Goal: Transaction & Acquisition: Purchase product/service

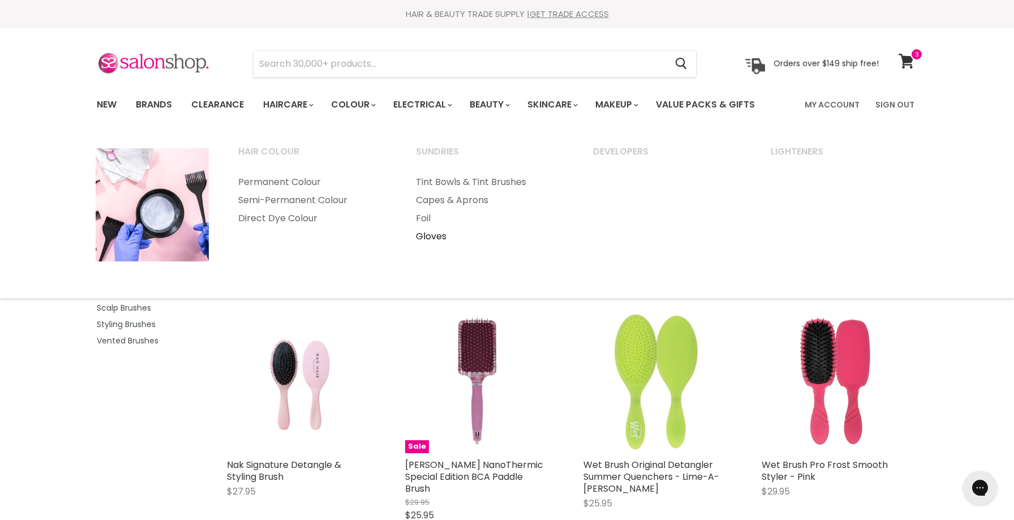
click at [434, 235] on link "Gloves" at bounding box center [489, 236] width 175 height 18
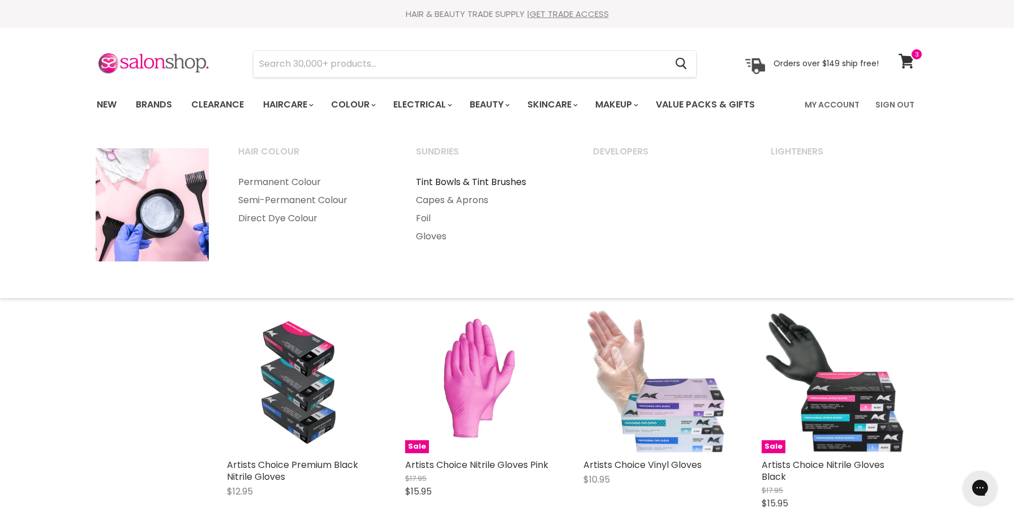
click at [486, 182] on link "Tint Bowls & Tint Brushes" at bounding box center [489, 182] width 175 height 18
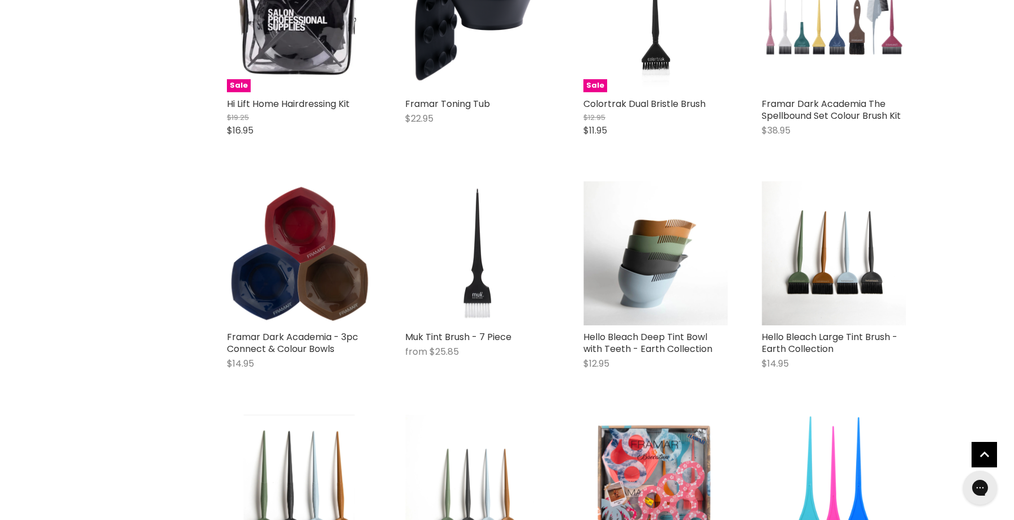
scroll to position [1319, 0]
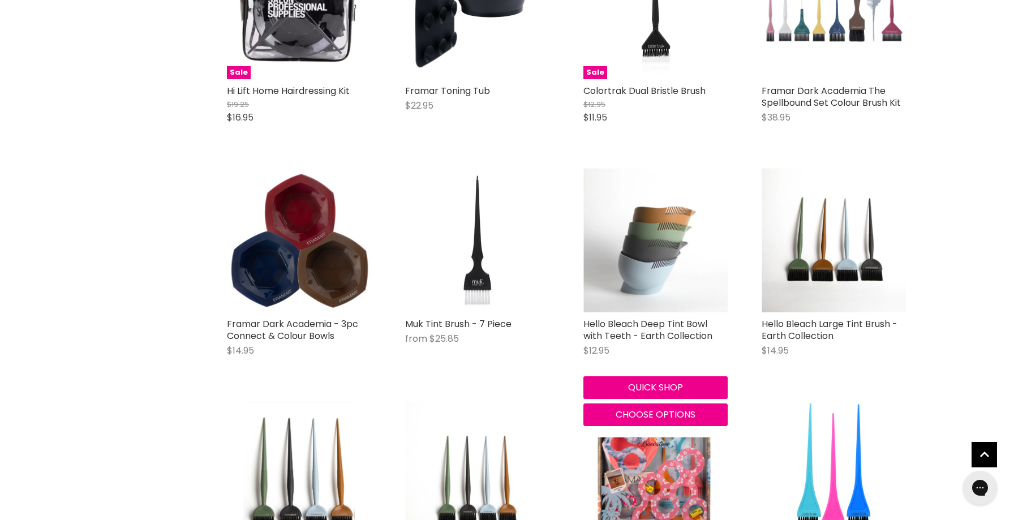
click at [655, 256] on img "Main content" at bounding box center [655, 240] width 144 height 144
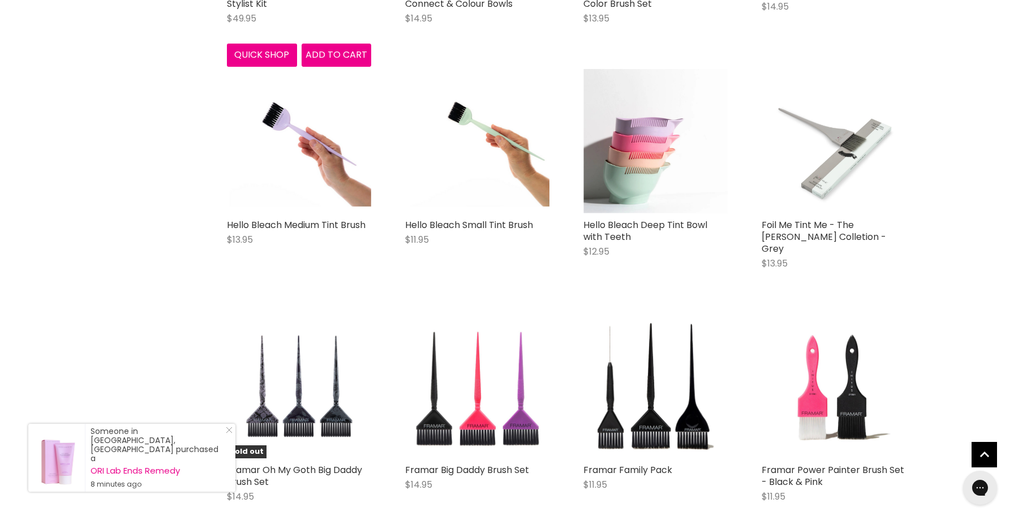
scroll to position [2356, 0]
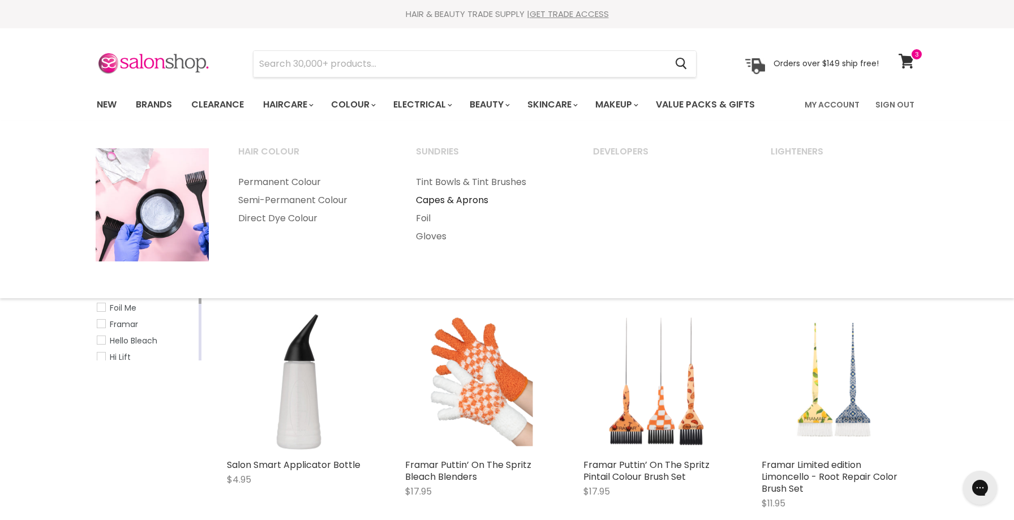
click at [443, 193] on link "Capes & Aprons" at bounding box center [489, 200] width 175 height 18
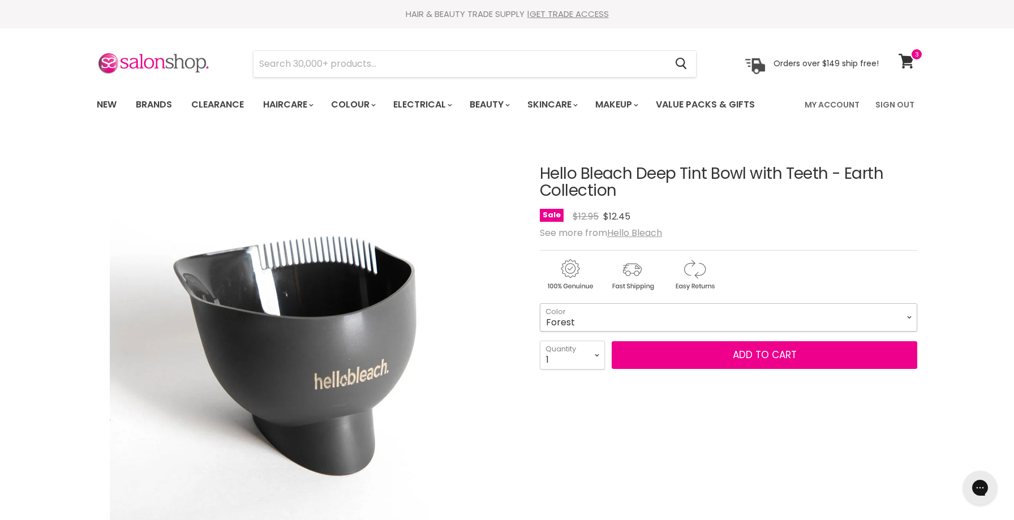
select select "Forest"
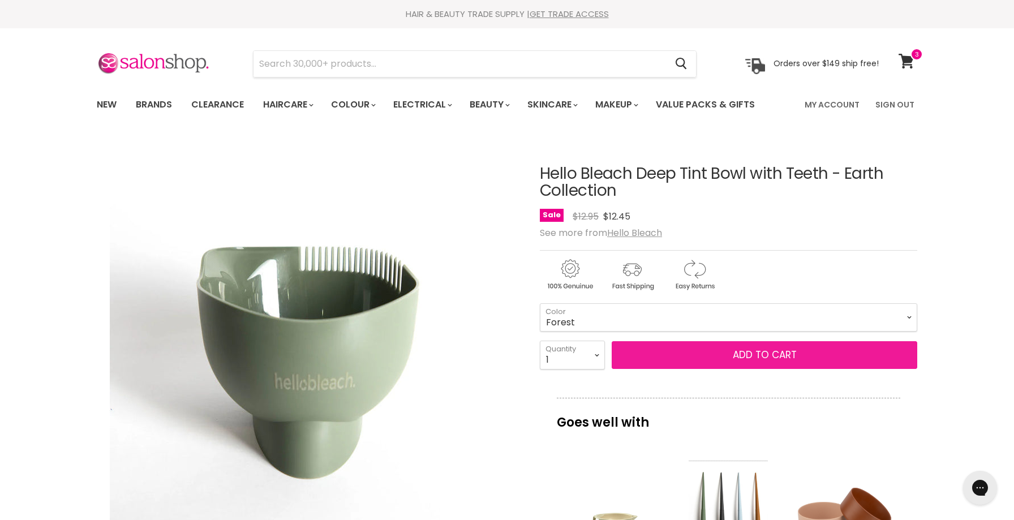
click at [712, 353] on button "Add to cart" at bounding box center [763, 355] width 305 height 28
click at [764, 358] on button "Add to cart" at bounding box center [763, 355] width 305 height 28
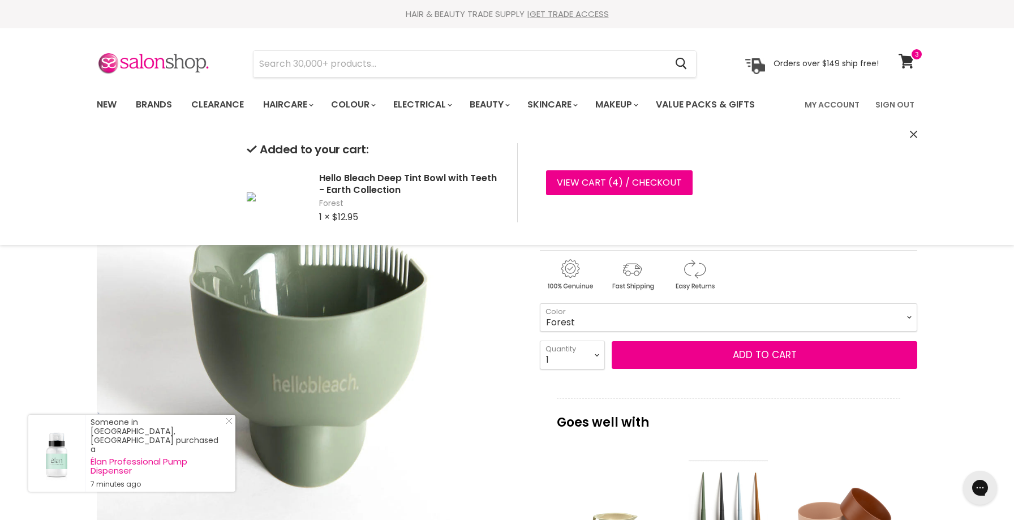
click at [472, 411] on img "Hello Bleach Deep Tint Bowl with Teeth - Earth Collection image. Click or Scrol…" at bounding box center [308, 347] width 423 height 423
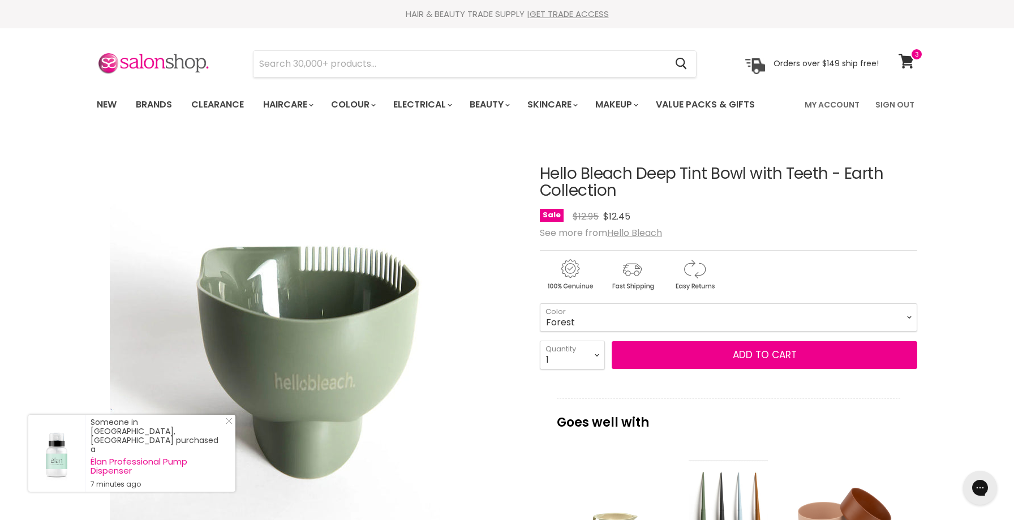
scroll to position [136, 0]
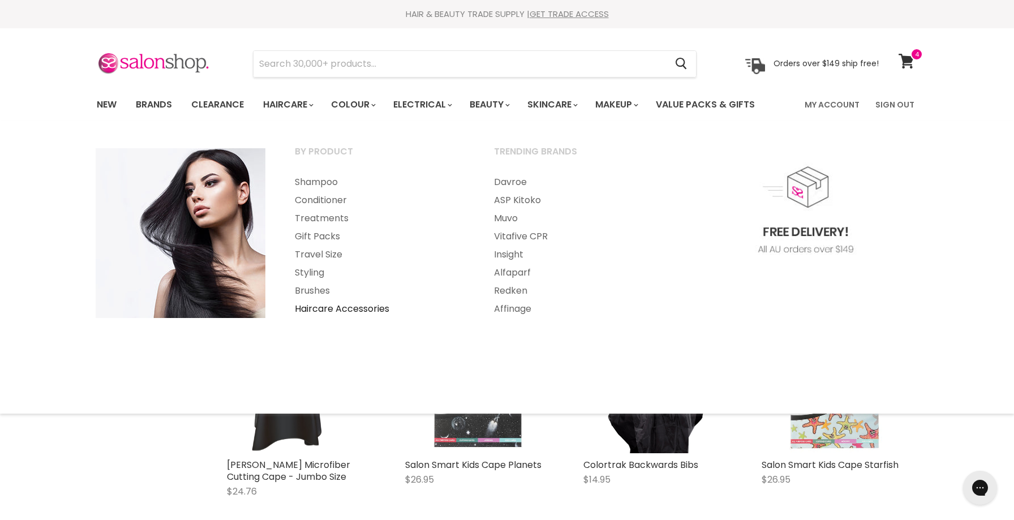
click at [368, 305] on link "Haircare Accessories" at bounding box center [379, 309] width 197 height 18
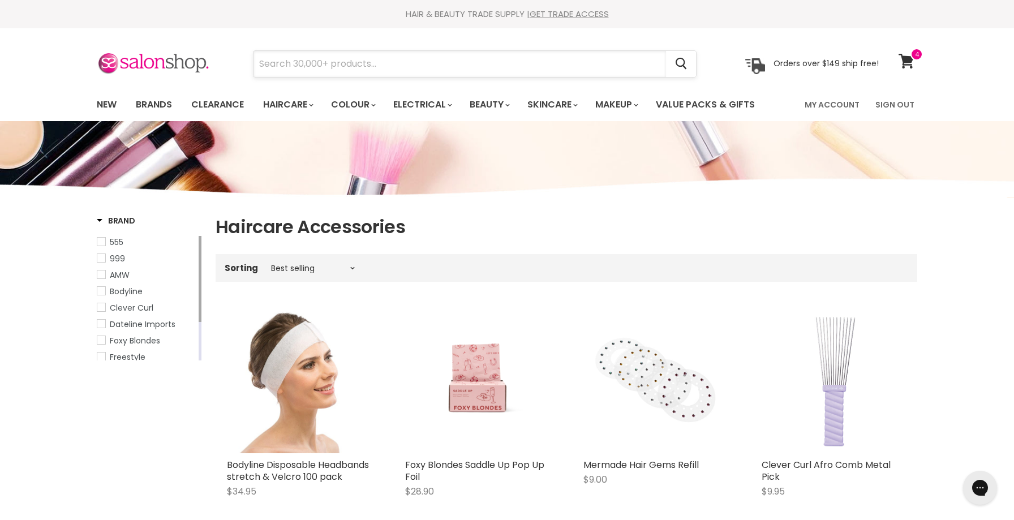
click at [342, 61] on input "Search" at bounding box center [459, 64] width 412 height 26
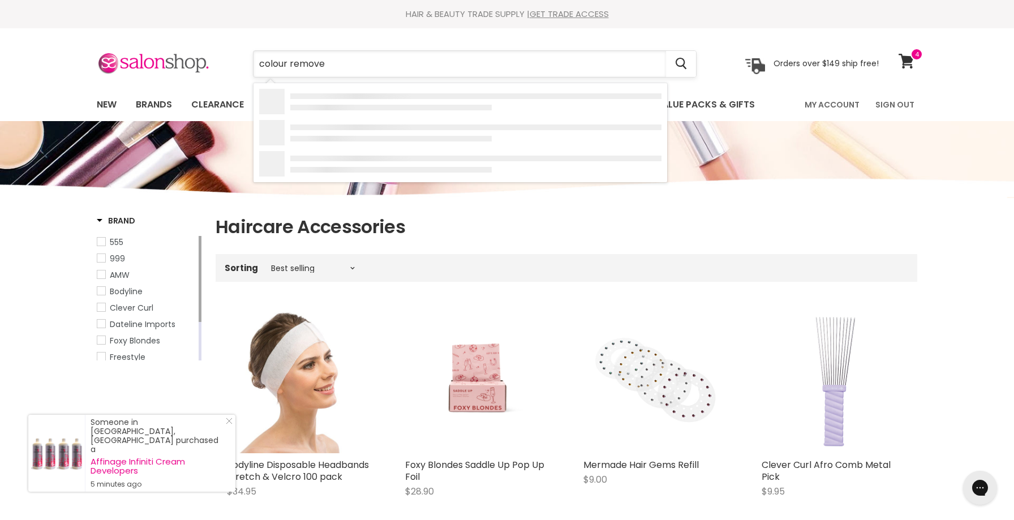
type input "colour remover"
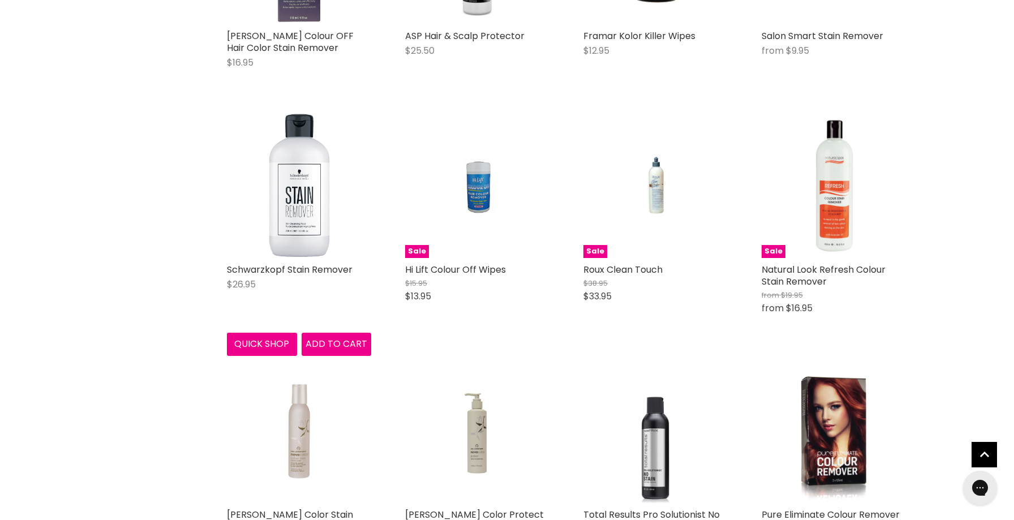
scroll to position [611, 0]
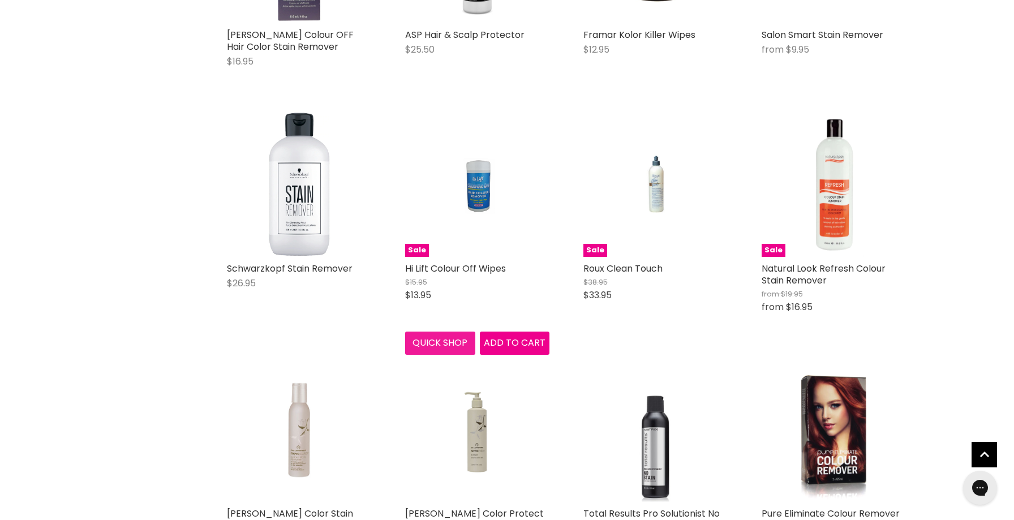
click at [438, 342] on button "Quick shop" at bounding box center [440, 342] width 70 height 23
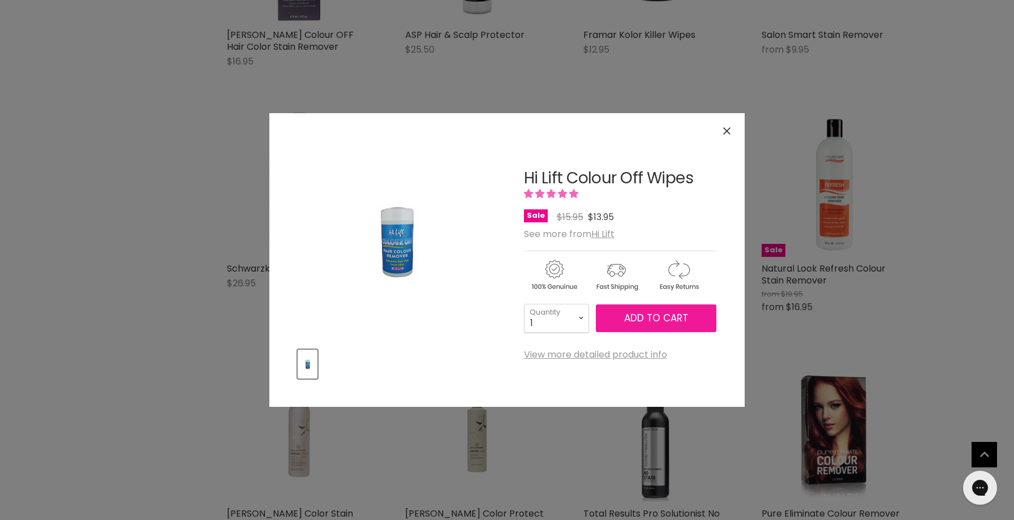
click at [647, 317] on span "Add to cart" at bounding box center [656, 318] width 64 height 14
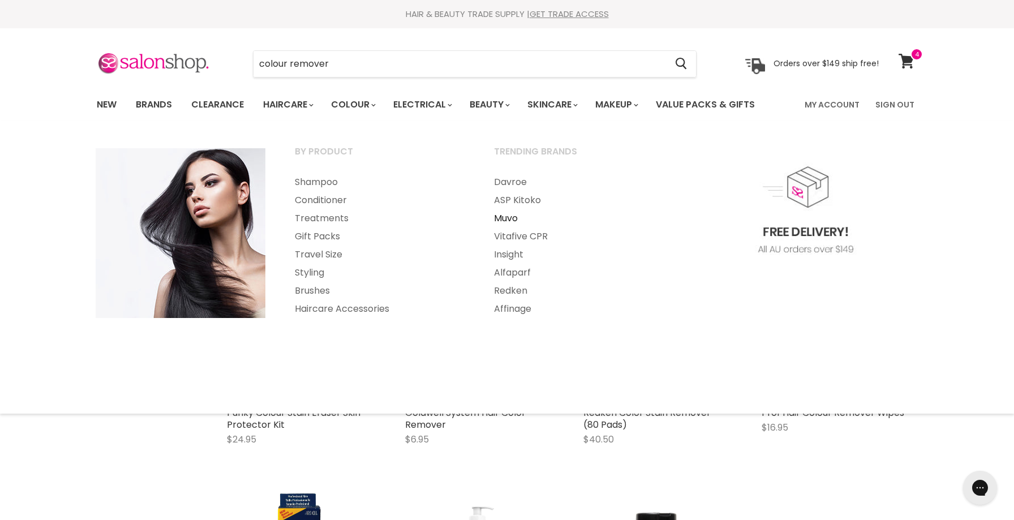
click at [508, 215] on link "Muvo" at bounding box center [578, 218] width 197 height 18
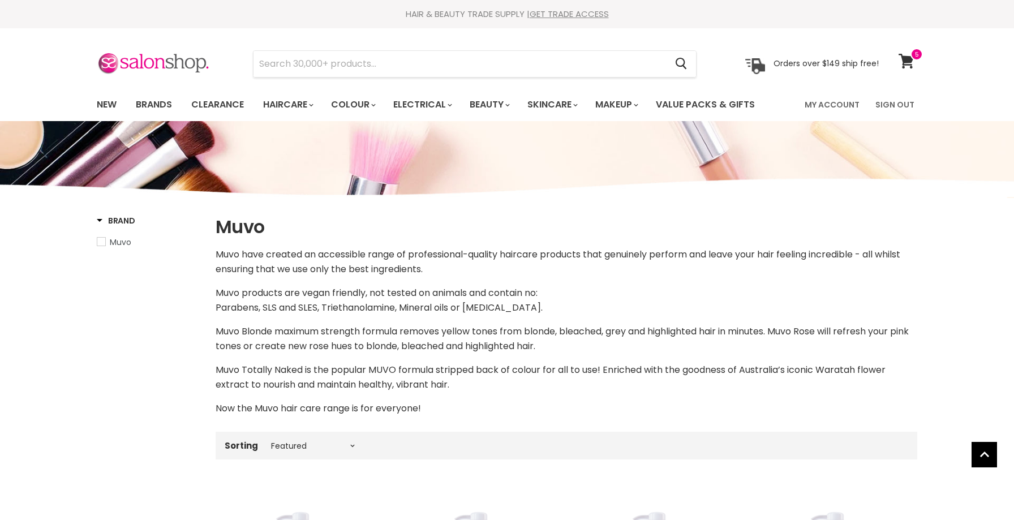
select select "manual"
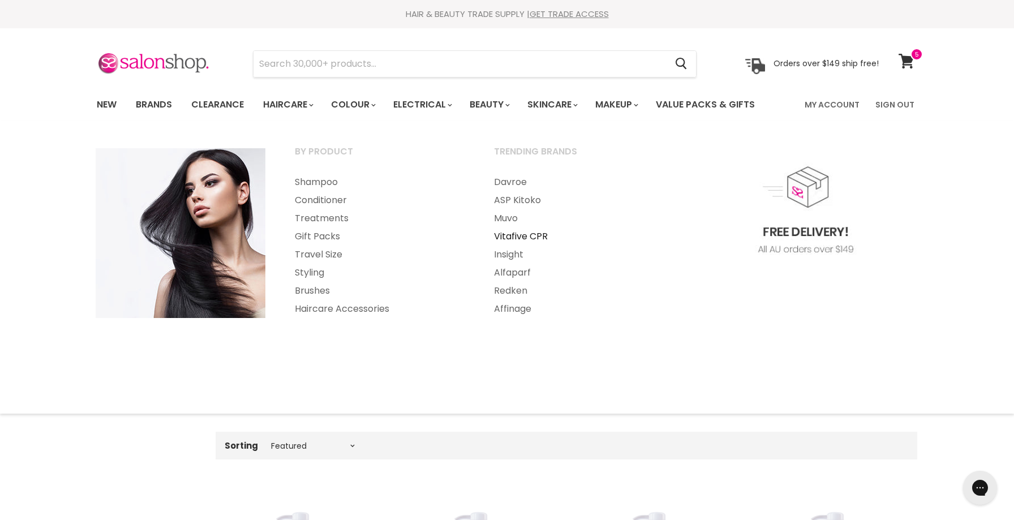
click at [534, 237] on link "Vitafive CPR" at bounding box center [578, 236] width 197 height 18
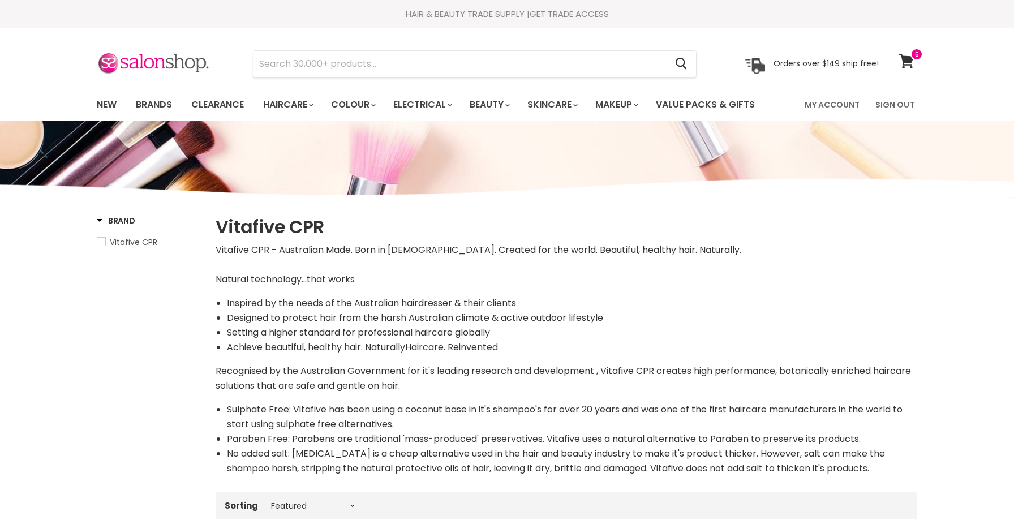
select select "manual"
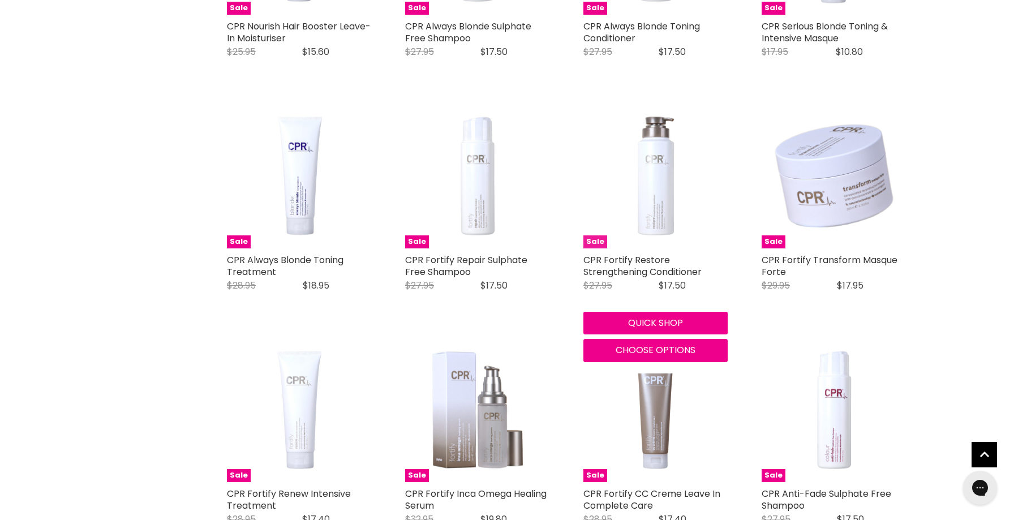
scroll to position [1145, 0]
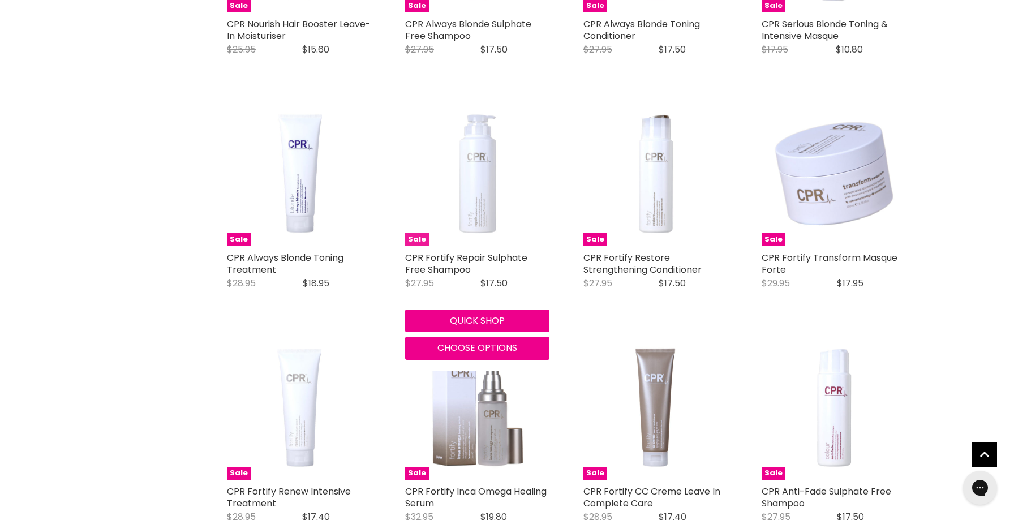
click at [478, 202] on img "Main content" at bounding box center [477, 174] width 144 height 144
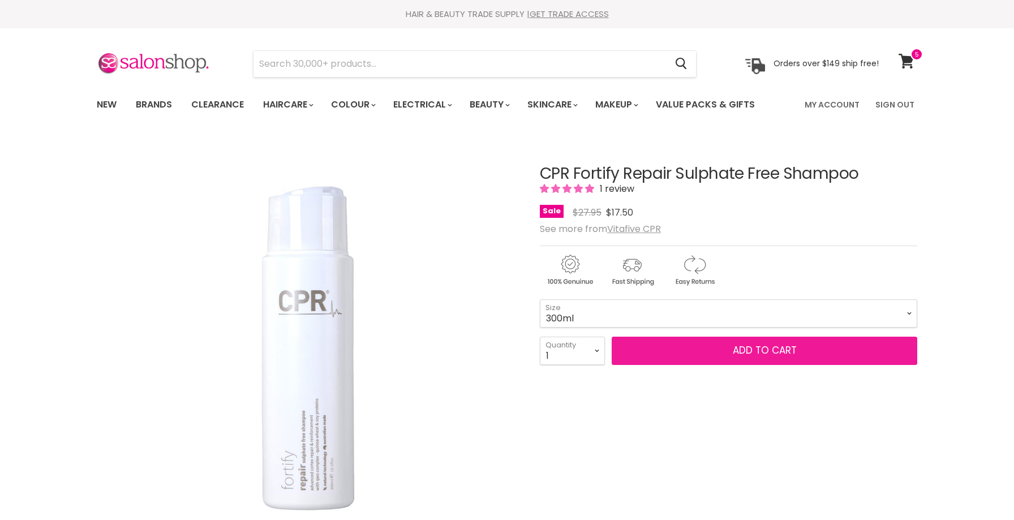
click at [646, 349] on button "Add to cart" at bounding box center [763, 351] width 305 height 28
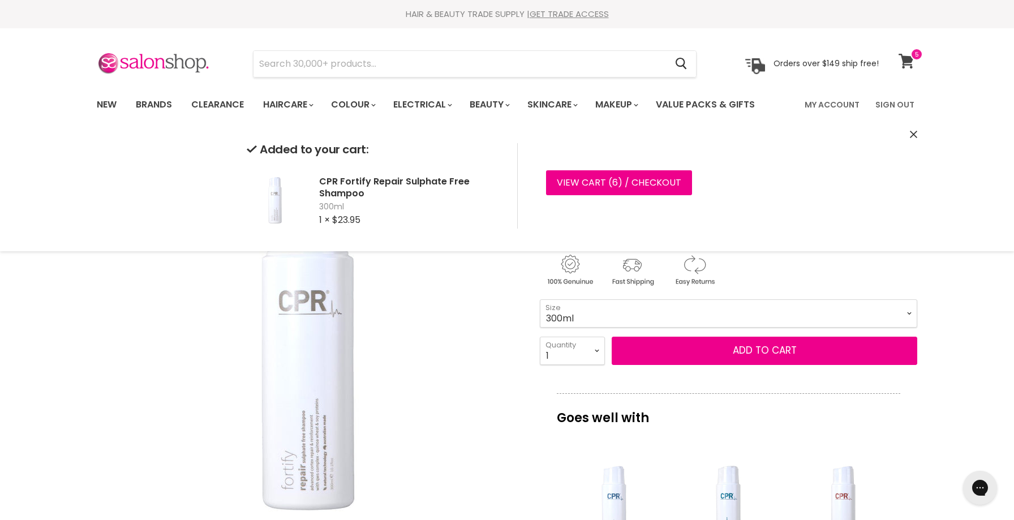
click at [908, 61] on icon at bounding box center [905, 61] width 15 height 15
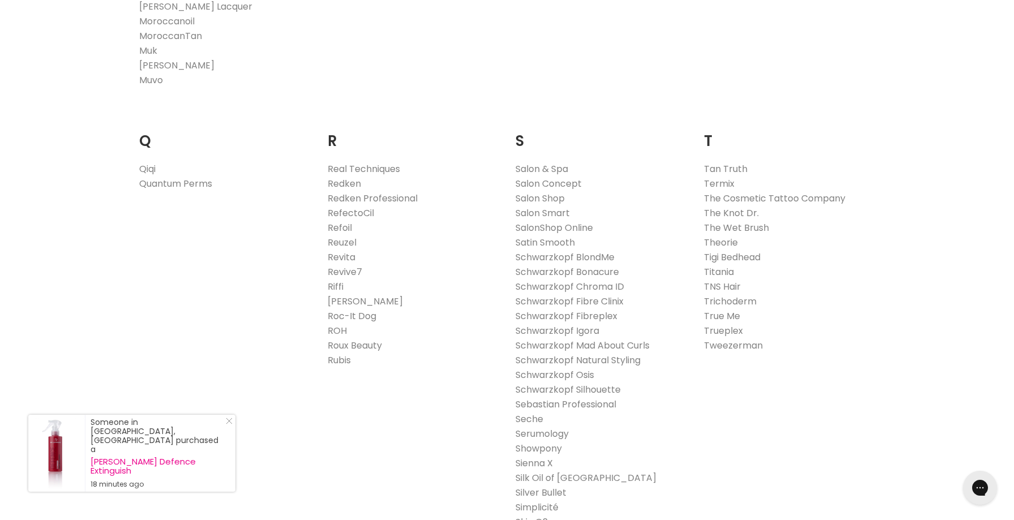
scroll to position [1649, 0]
click at [573, 255] on link "Schwarzkopf BlondMe" at bounding box center [564, 255] width 99 height 13
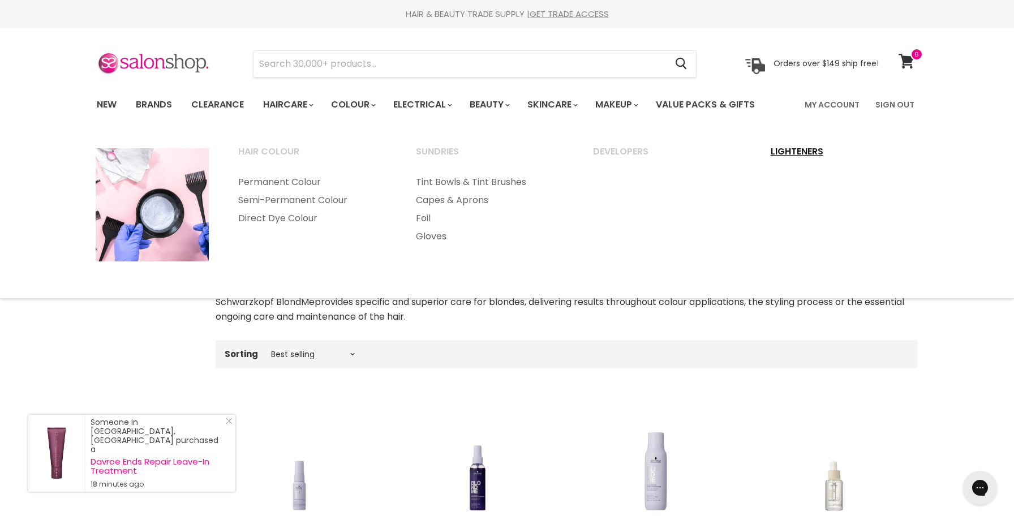
click at [790, 146] on link "Lighteners" at bounding box center [843, 157] width 175 height 28
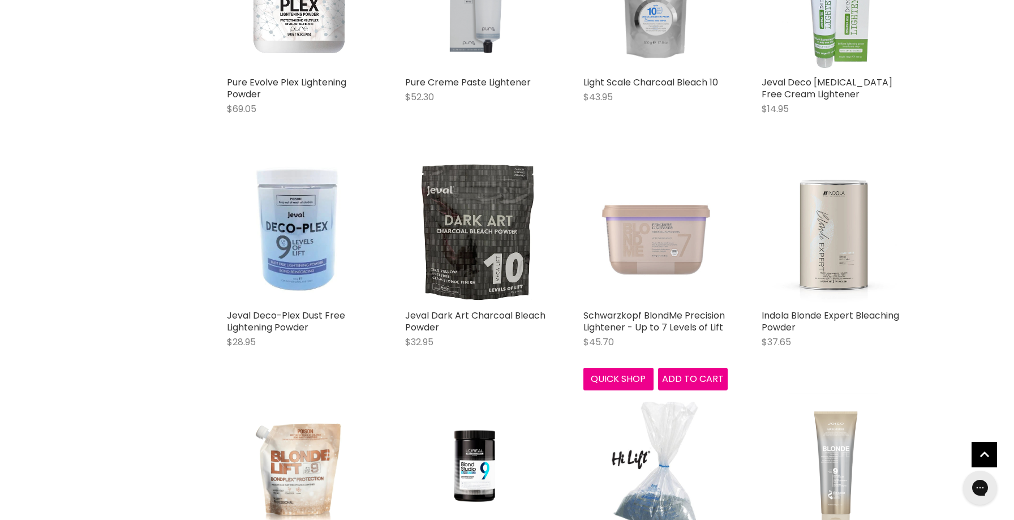
scroll to position [1334, 0]
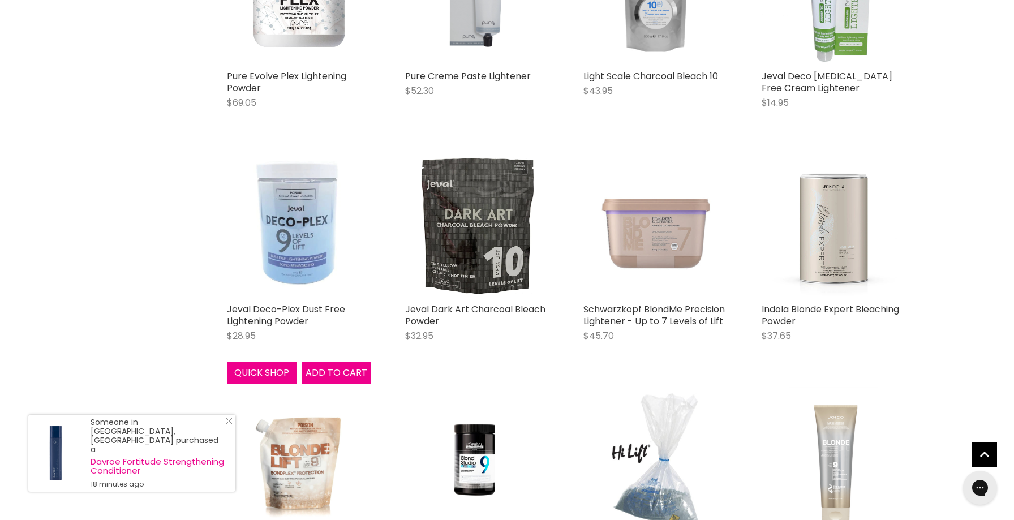
click at [279, 222] on img "Main content" at bounding box center [299, 225] width 114 height 144
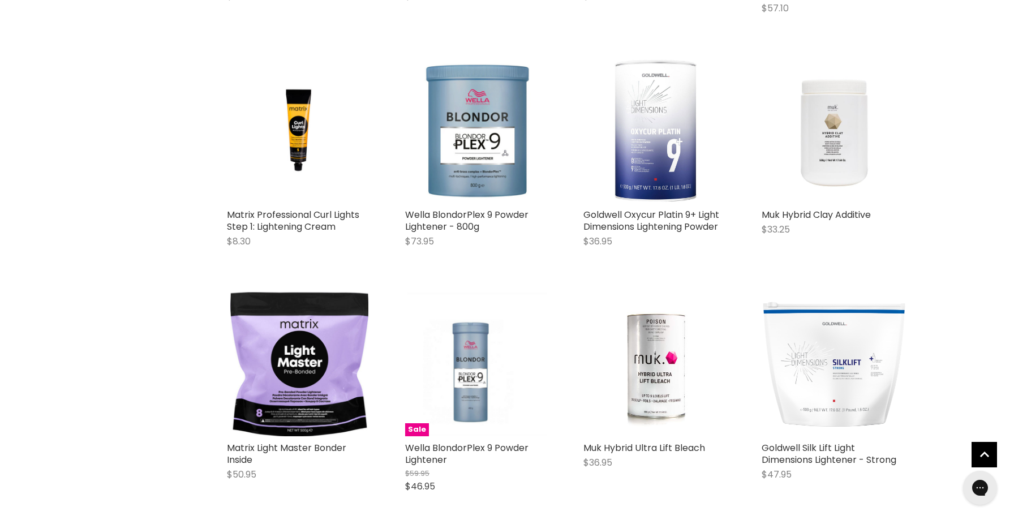
scroll to position [2404, 0]
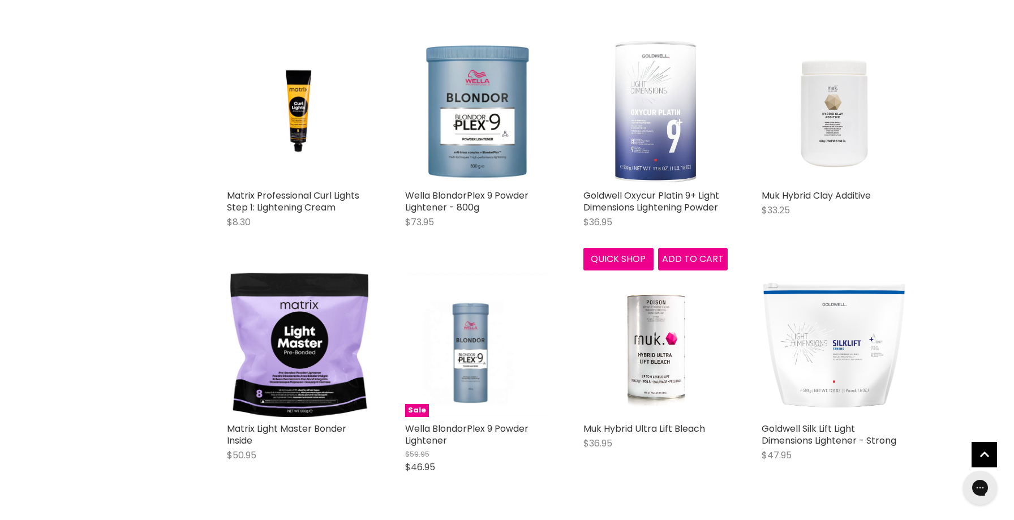
click at [653, 96] on img "Main content" at bounding box center [655, 112] width 84 height 144
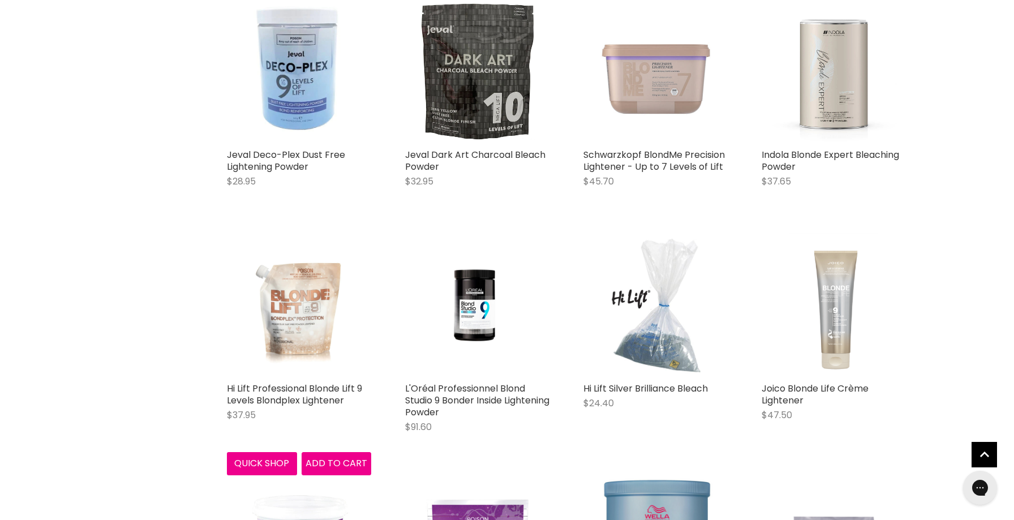
scroll to position [1487, 0]
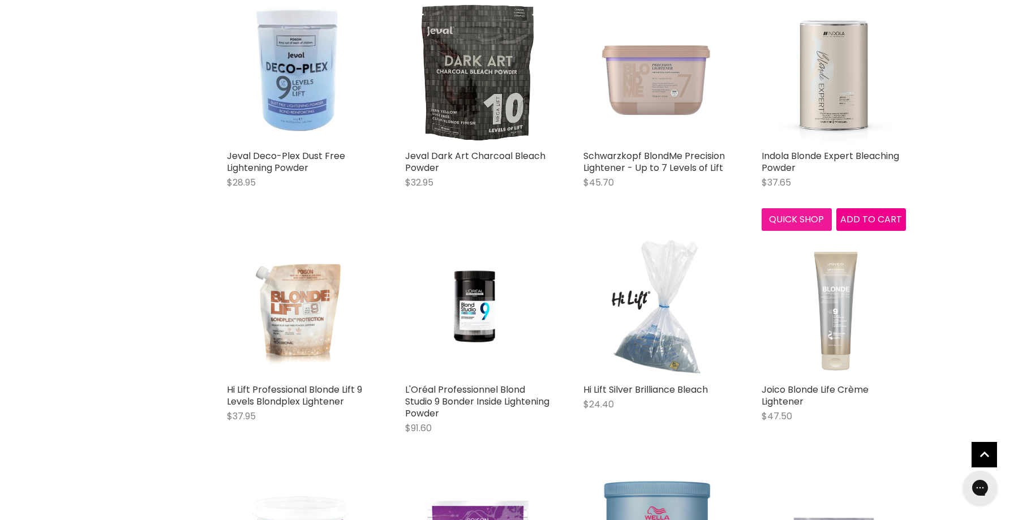
click at [797, 221] on button "Quick shop" at bounding box center [796, 219] width 70 height 23
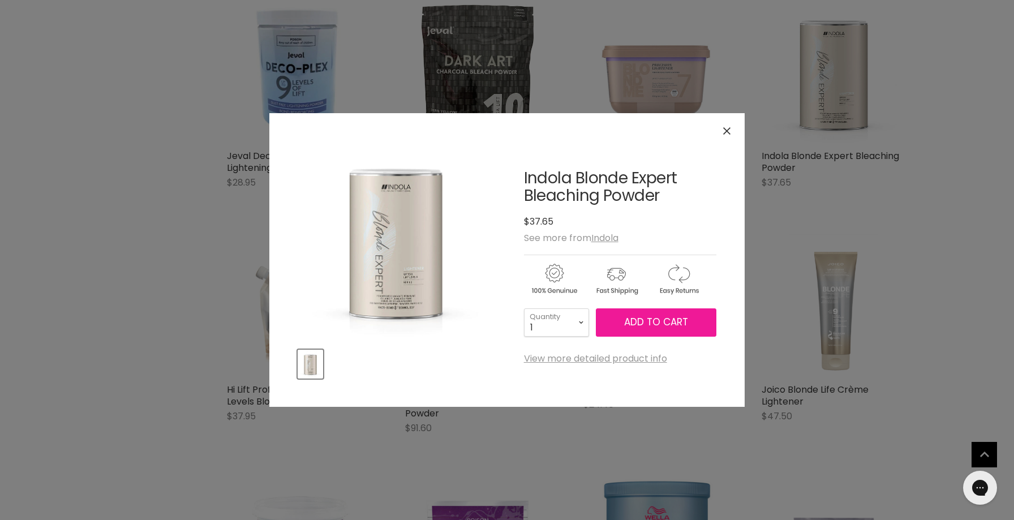
click at [672, 326] on span "Add to cart" at bounding box center [656, 322] width 64 height 14
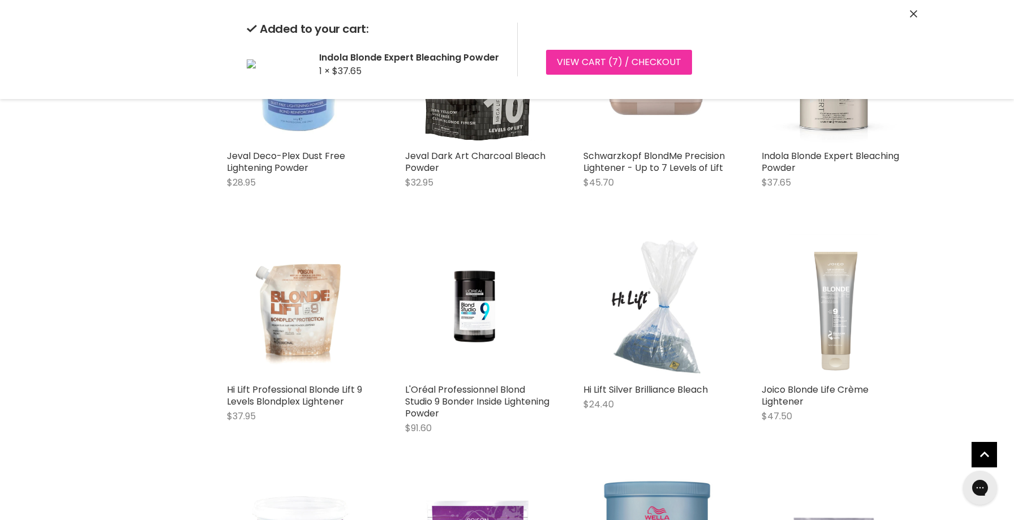
click at [630, 64] on link "View cart ( 7 ) / Checkout" at bounding box center [619, 62] width 146 height 25
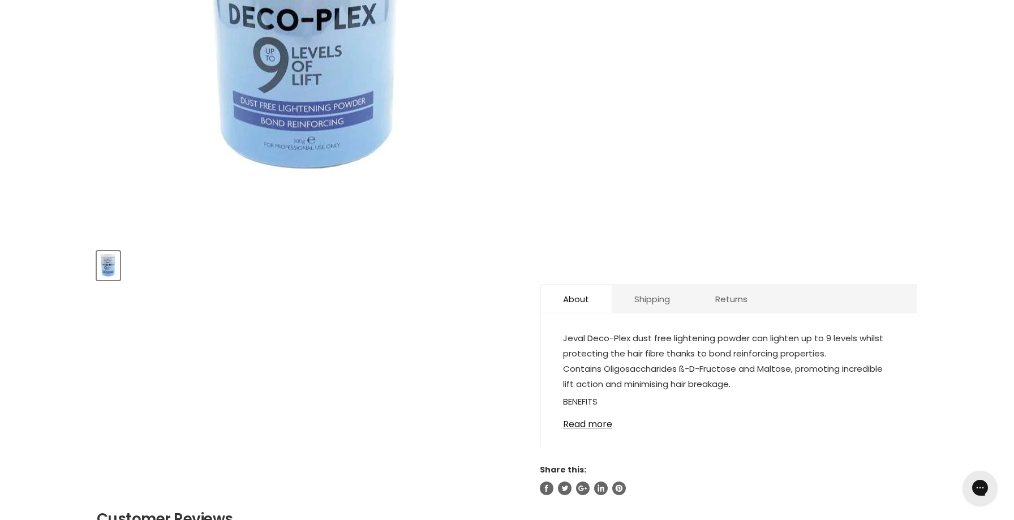
scroll to position [321, 0]
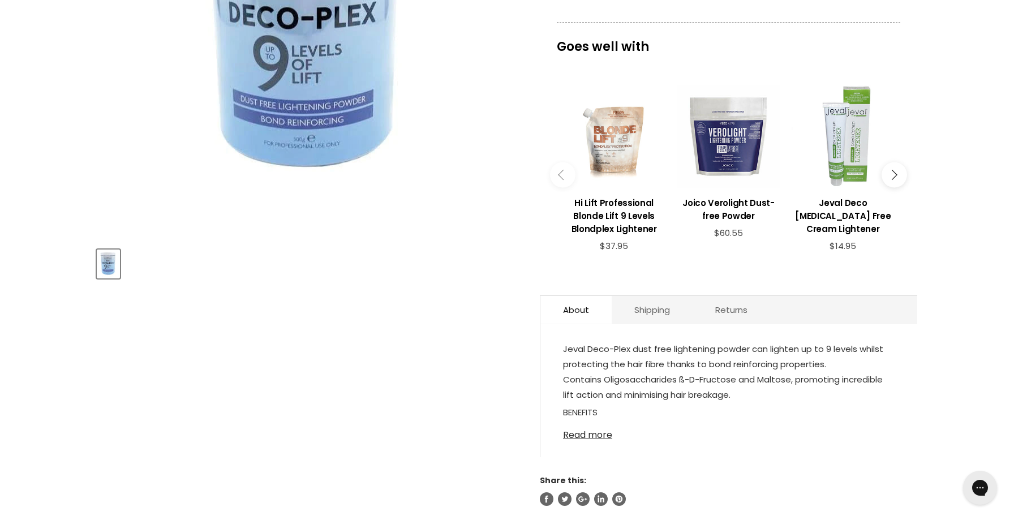
click at [584, 436] on link "Read more" at bounding box center [728, 431] width 331 height 17
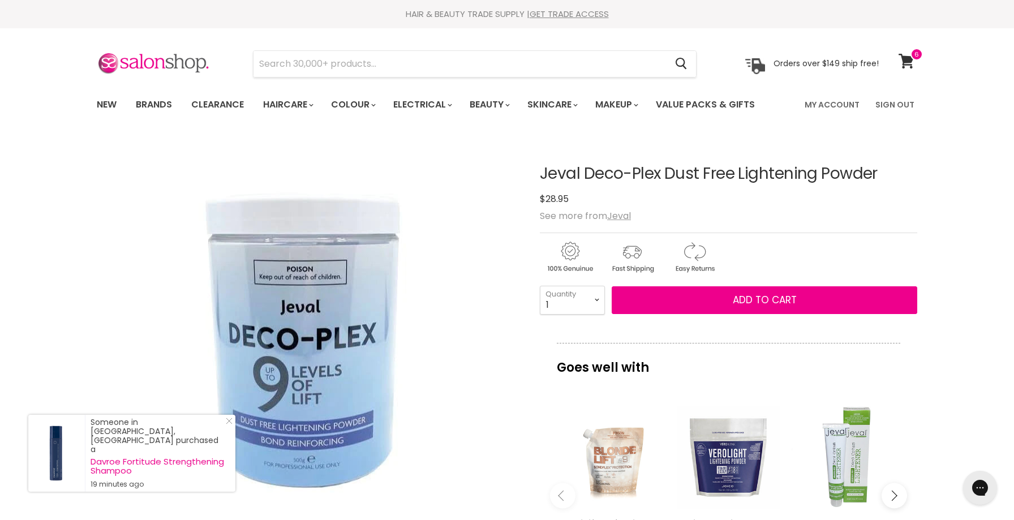
scroll to position [0, 0]
